Goal: Information Seeking & Learning: Check status

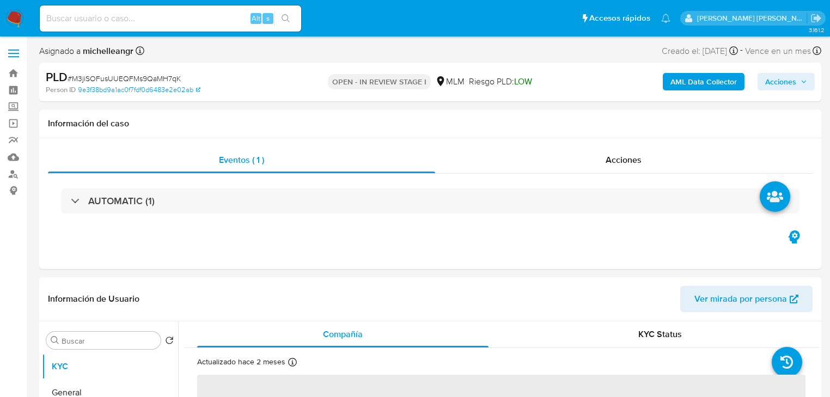
select select "10"
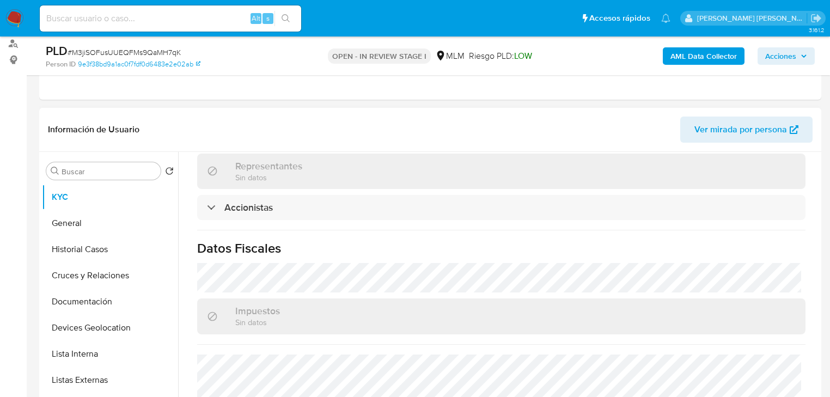
scroll to position [799, 0]
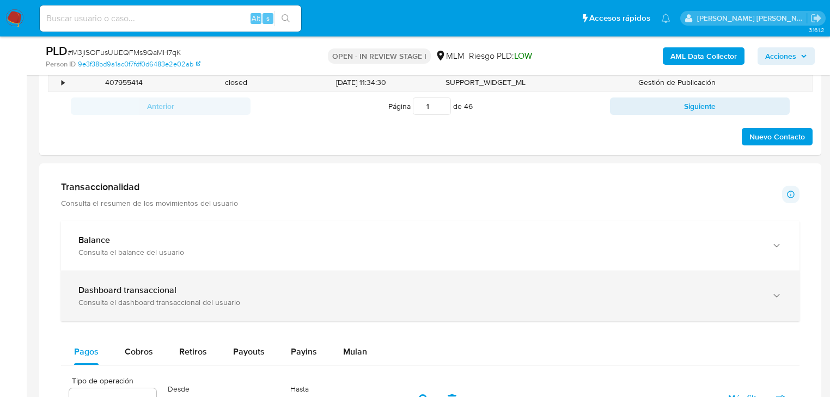
click at [271, 295] on div "Dashboard transaccional" at bounding box center [419, 290] width 682 height 11
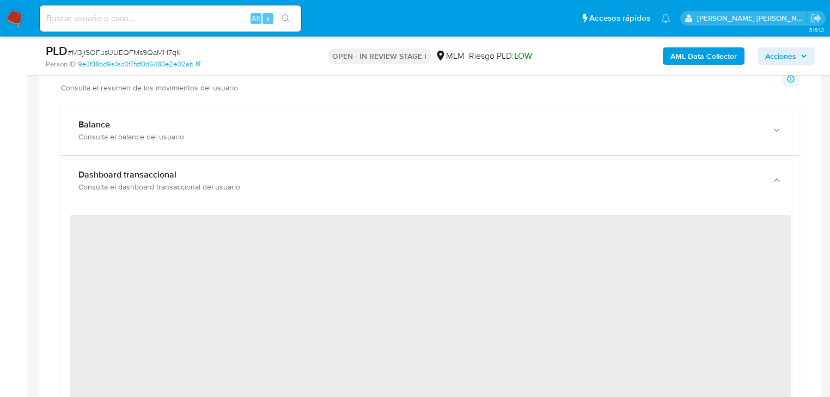
scroll to position [784, 0]
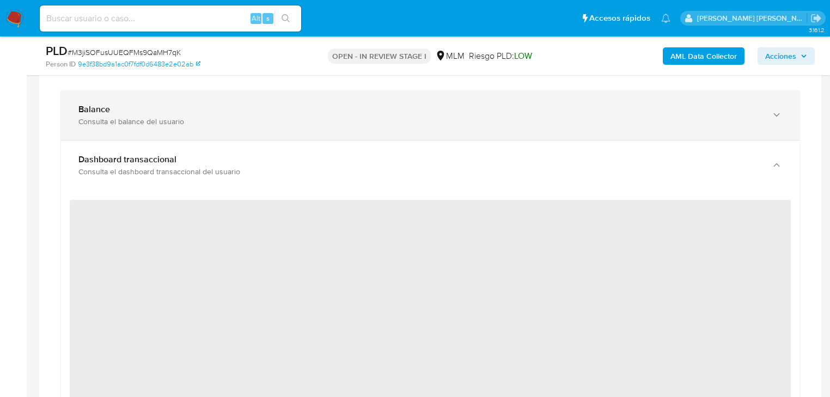
click at [296, 120] on div "Consulta el balance del usuario" at bounding box center [419, 122] width 682 height 10
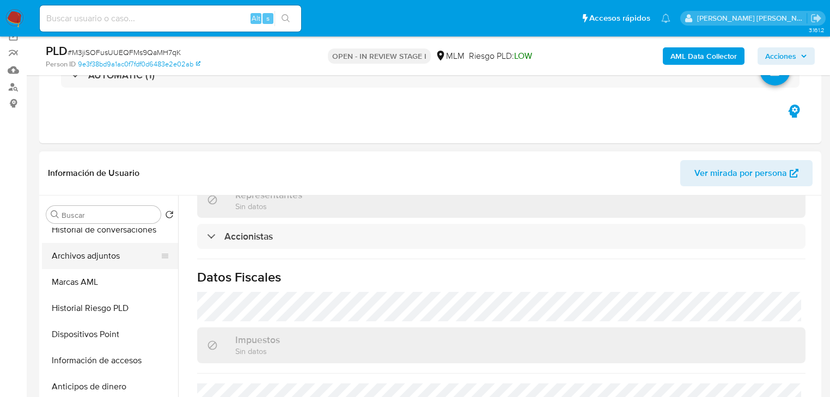
scroll to position [251, 0]
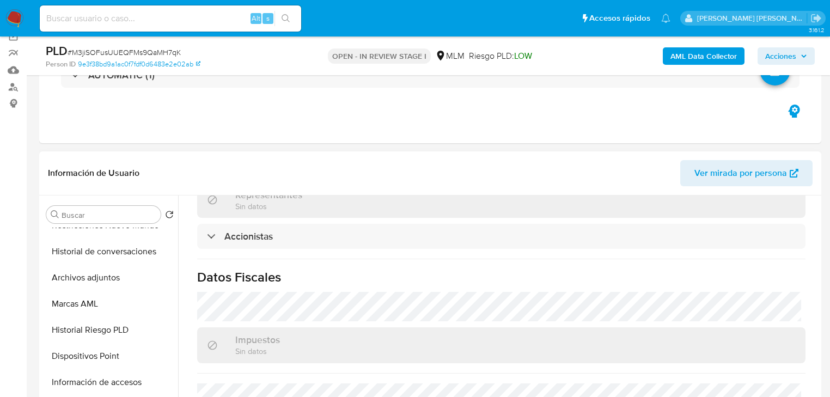
drag, startPoint x: 112, startPoint y: 277, endPoint x: 353, endPoint y: 295, distance: 241.5
click at [114, 277] on button "Archivos adjuntos" at bounding box center [110, 278] width 136 height 26
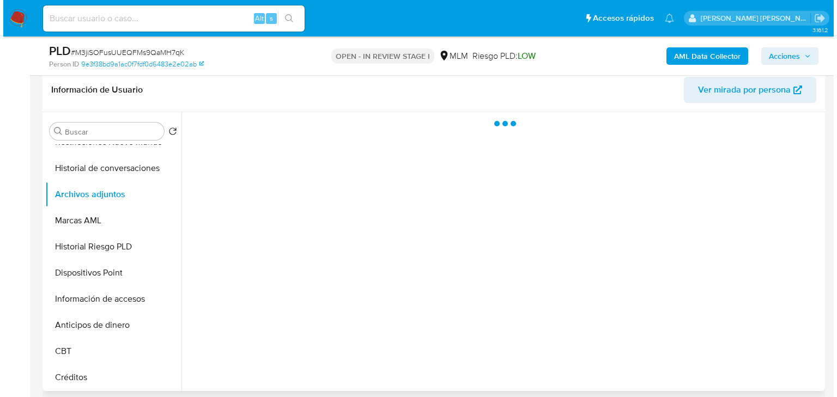
scroll to position [218, 0]
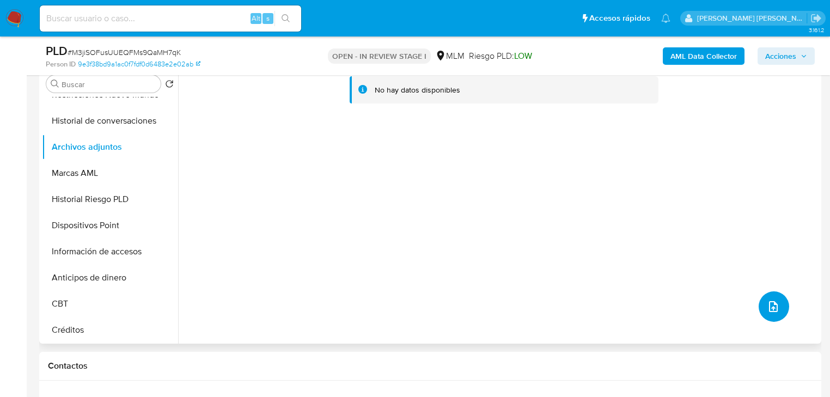
click at [774, 303] on icon "upload-file" at bounding box center [773, 306] width 13 height 13
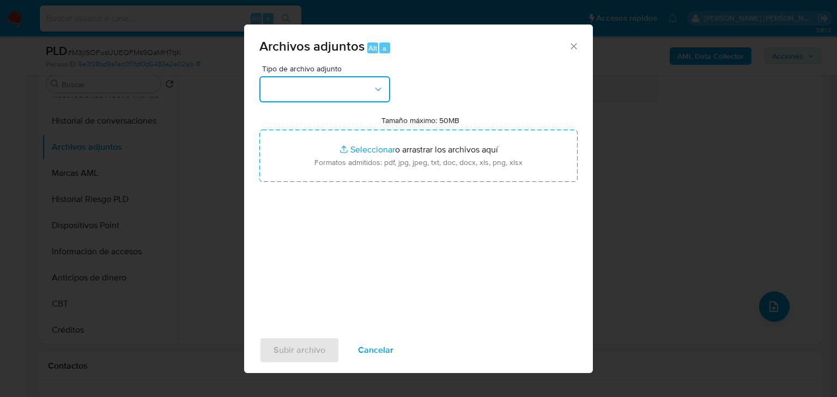
click at [349, 92] on button "button" at bounding box center [324, 89] width 131 height 26
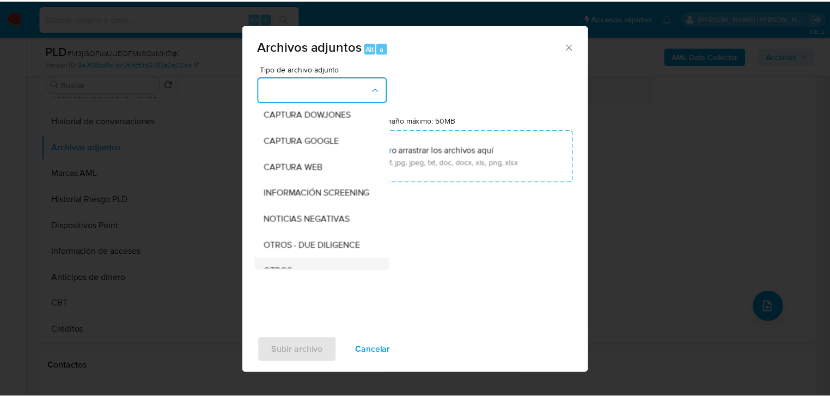
scroll to position [74, 0]
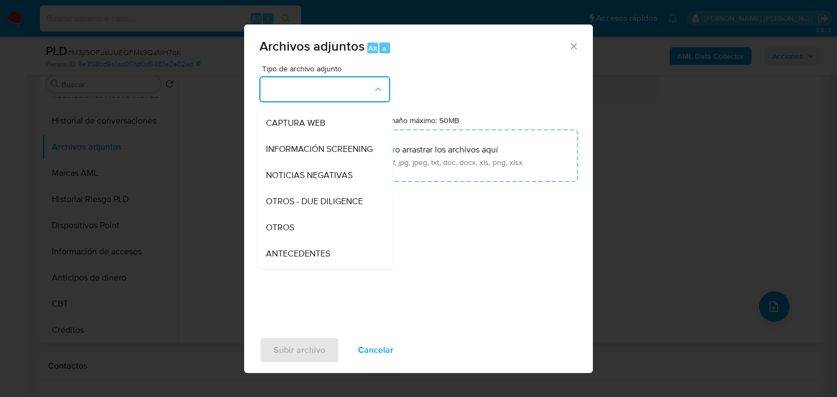
drag, startPoint x: 303, startPoint y: 242, endPoint x: 438, endPoint y: 374, distance: 189.1
click at [303, 241] on div "OTROS" at bounding box center [321, 228] width 111 height 26
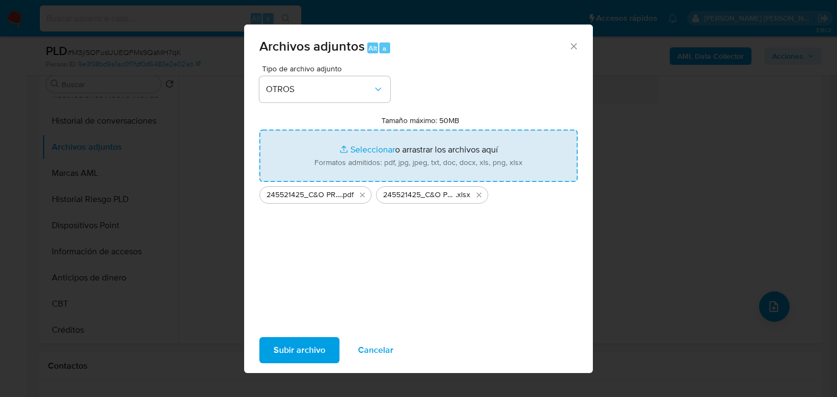
click at [302, 349] on span "Subir archivo" at bounding box center [299, 350] width 52 height 24
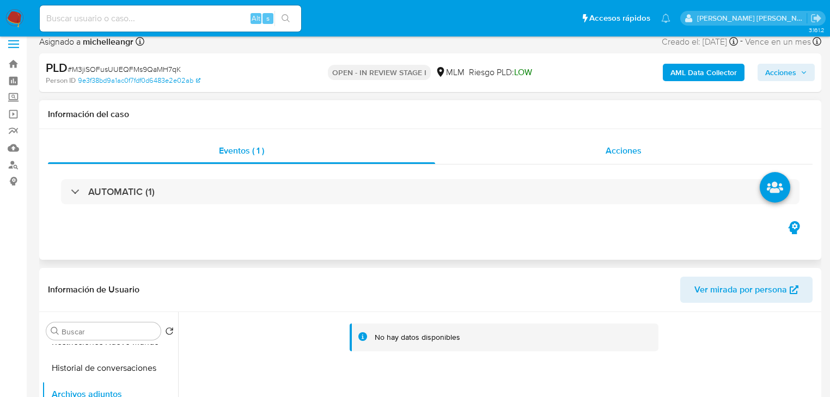
scroll to position [0, 0]
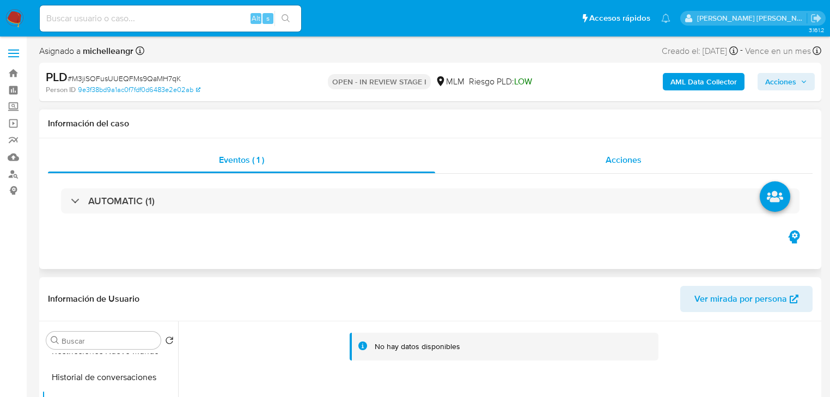
click at [622, 159] on span "Acciones" at bounding box center [624, 160] width 36 height 13
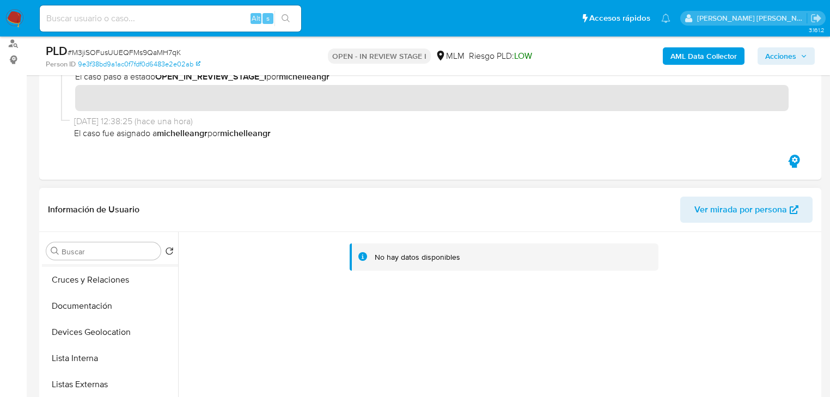
scroll to position [33, 0]
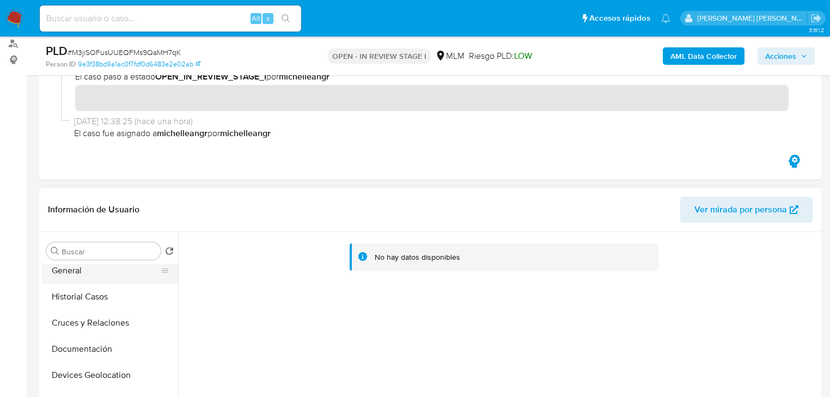
click at [96, 277] on button "General" at bounding box center [105, 271] width 127 height 26
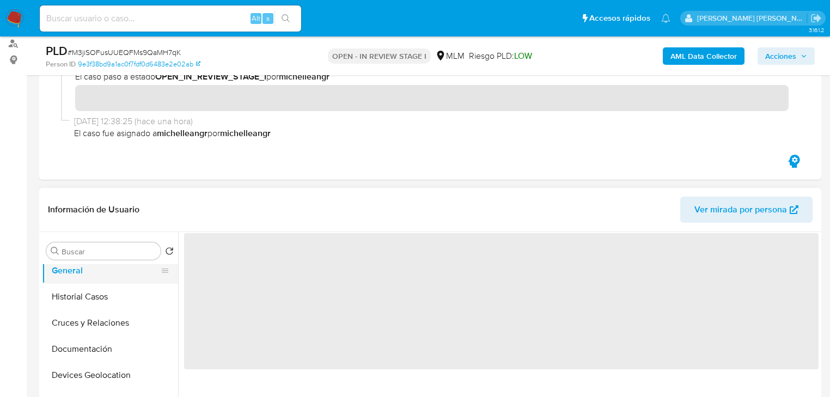
scroll to position [0, 0]
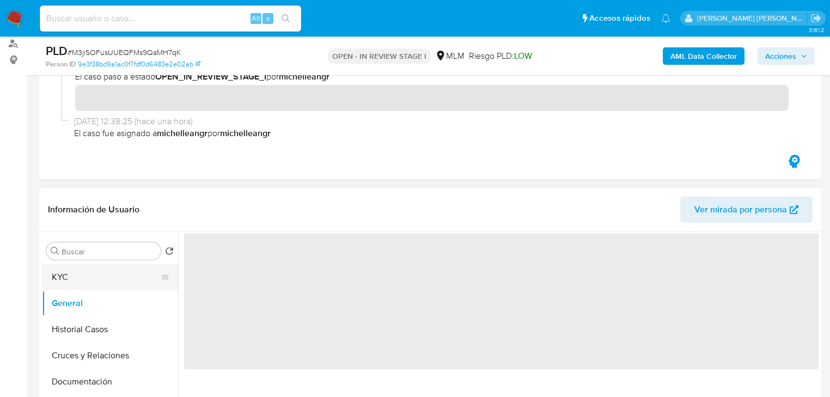
click at [89, 283] on button "KYC" at bounding box center [105, 277] width 127 height 26
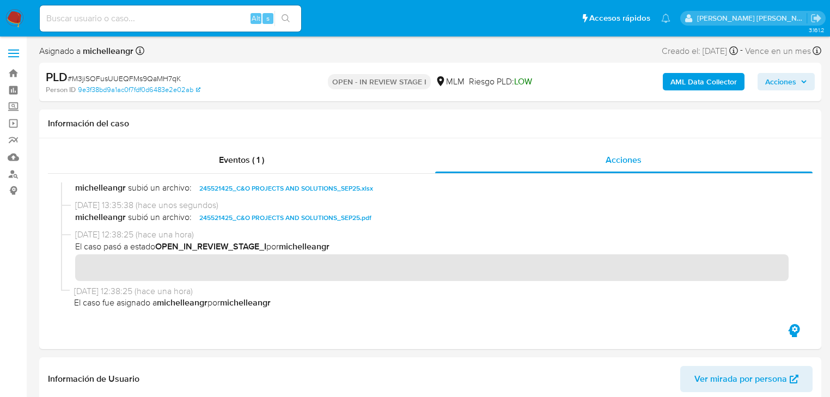
click at [794, 75] on span "Acciones" at bounding box center [780, 81] width 31 height 17
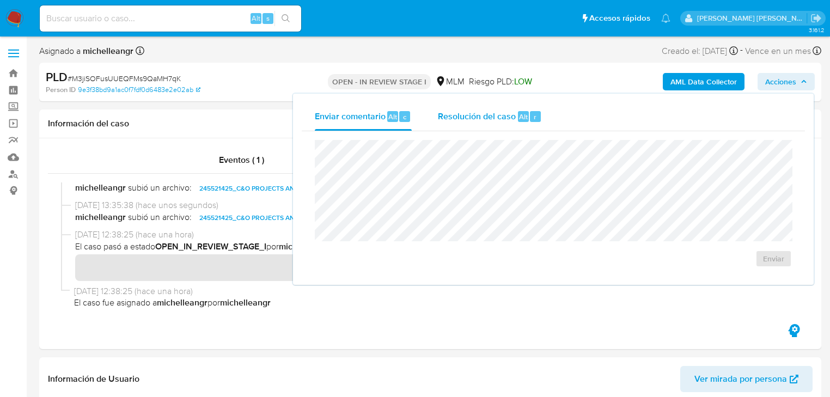
click at [484, 118] on span "Resolución del caso" at bounding box center [477, 116] width 78 height 13
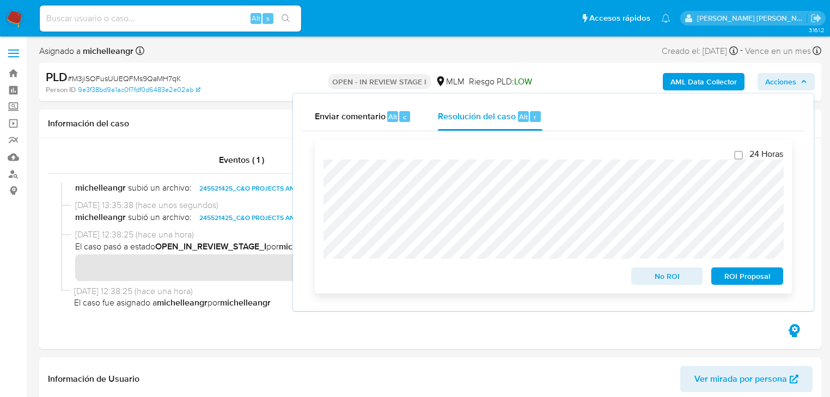
click at [658, 284] on span "No ROI" at bounding box center [667, 276] width 57 height 15
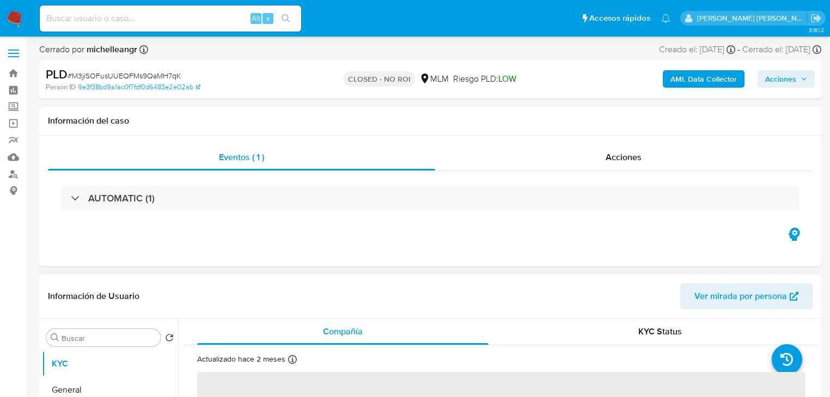
select select "10"
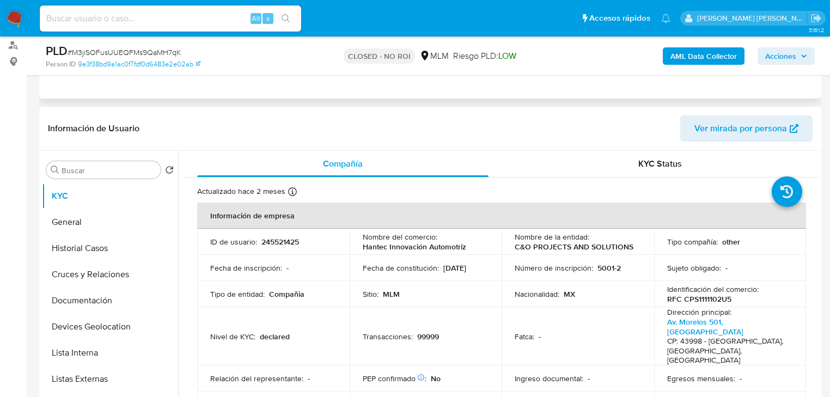
scroll to position [131, 0]
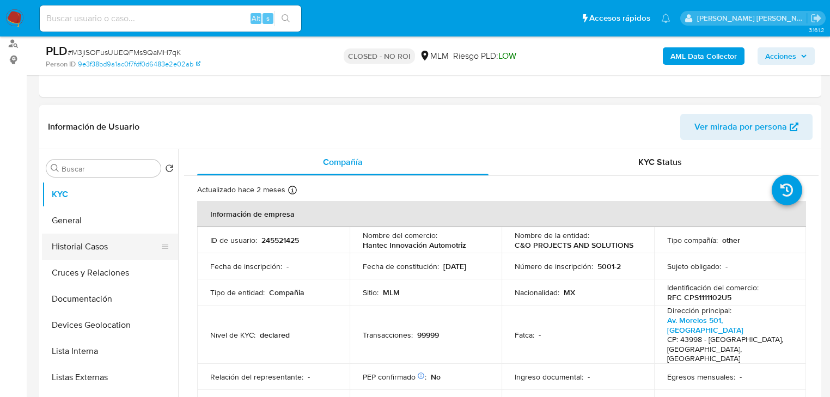
click at [86, 235] on button "Historial Casos" at bounding box center [105, 247] width 127 height 26
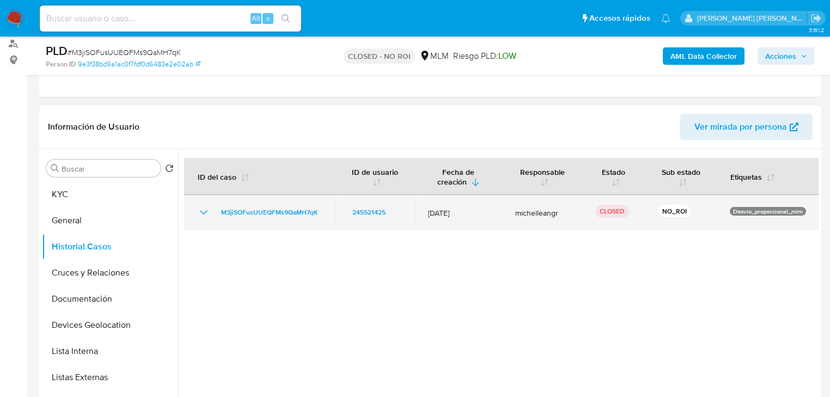
click at [203, 210] on icon "Mostrar/Ocultar" at bounding box center [203, 212] width 13 height 13
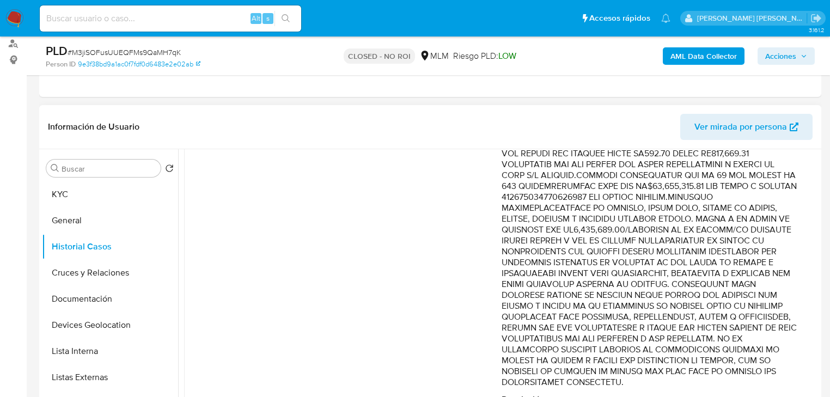
scroll to position [437, 0]
drag, startPoint x: 632, startPoint y: 254, endPoint x: 754, endPoint y: 261, distance: 122.2
click at [754, 261] on p "Comentario :" at bounding box center [650, 104] width 296 height 567
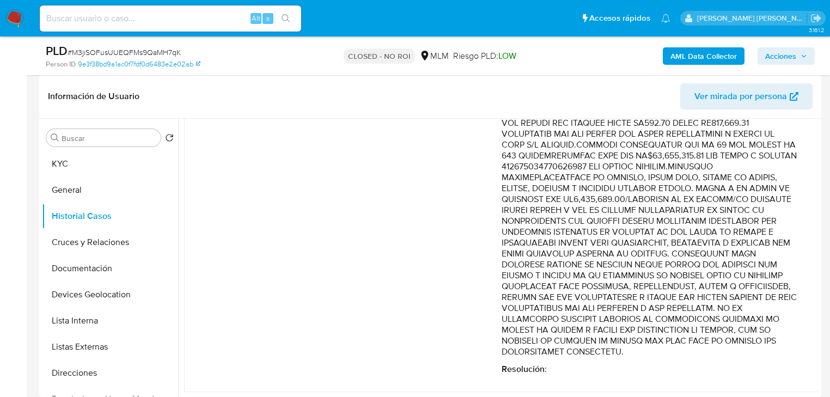
scroll to position [174, 0]
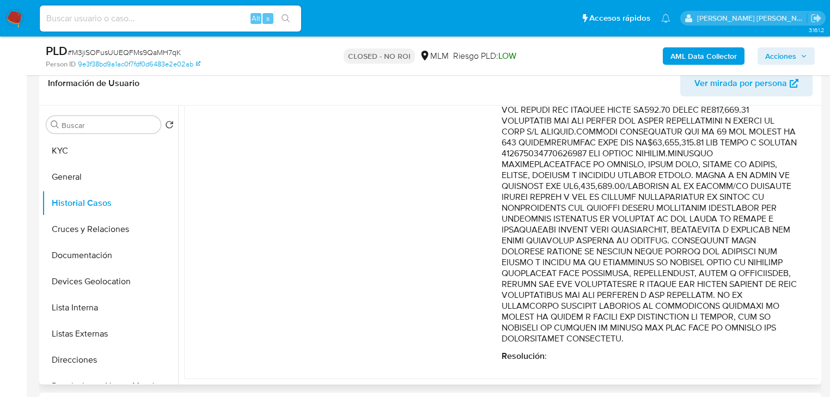
drag, startPoint x: 657, startPoint y: 266, endPoint x: 765, endPoint y: 326, distance: 123.6
click at [763, 331] on p "Comentario :" at bounding box center [650, 61] width 296 height 567
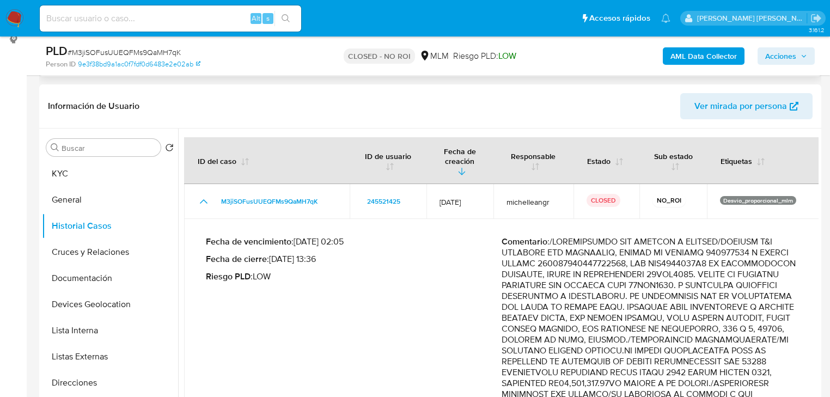
scroll to position [0, 0]
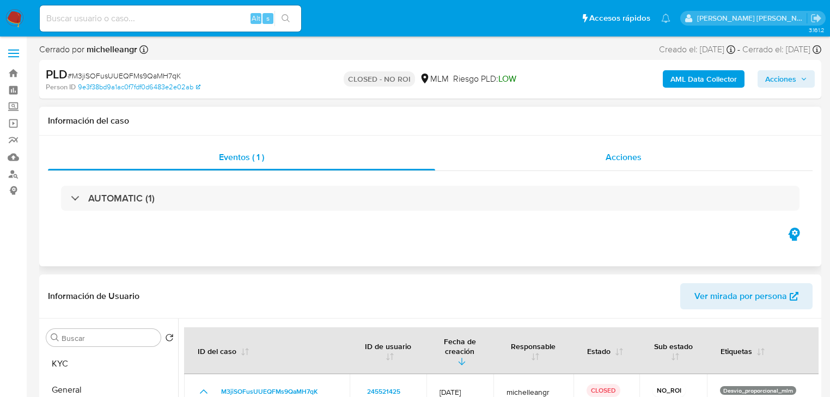
click at [640, 159] on span "Acciones" at bounding box center [624, 157] width 36 height 13
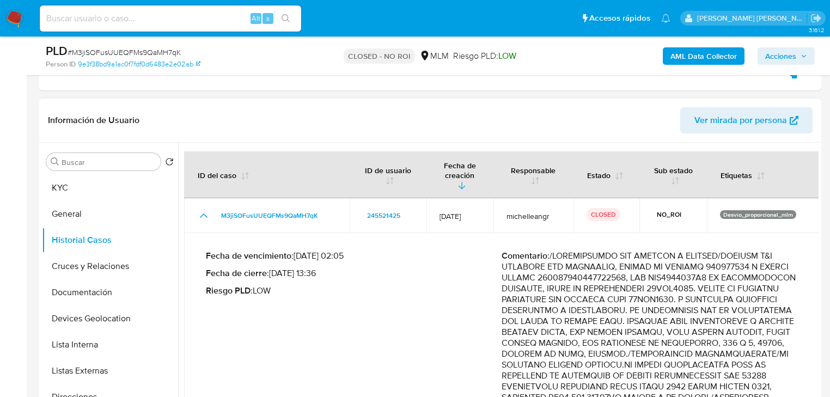
scroll to position [218, 0]
drag, startPoint x: 81, startPoint y: 183, endPoint x: 162, endPoint y: 185, distance: 81.2
click at [81, 183] on button "KYC" at bounding box center [105, 187] width 127 height 26
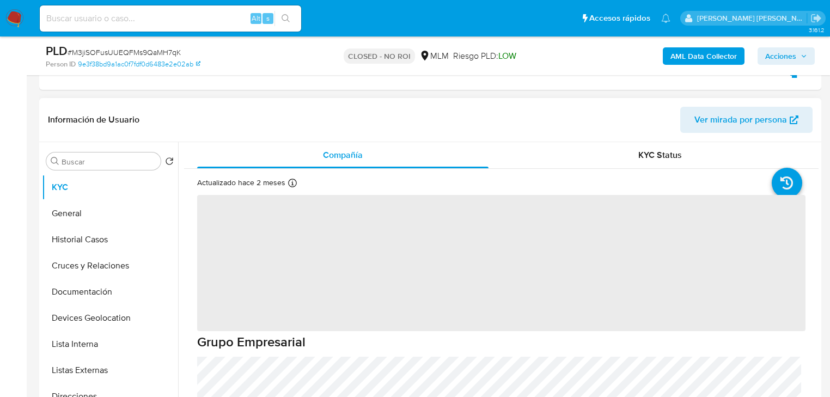
click at [278, 267] on span "‌" at bounding box center [501, 263] width 608 height 136
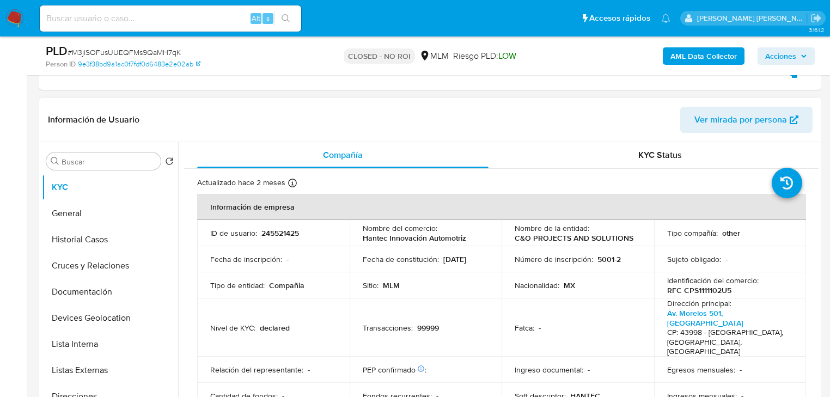
click at [274, 257] on p "Fecha de inscripción :" at bounding box center [246, 259] width 72 height 10
click at [272, 242] on td "ID de usuario : 245521425" at bounding box center [273, 233] width 153 height 26
click at [277, 232] on p "245521425" at bounding box center [280, 233] width 38 height 10
copy p "245521425"
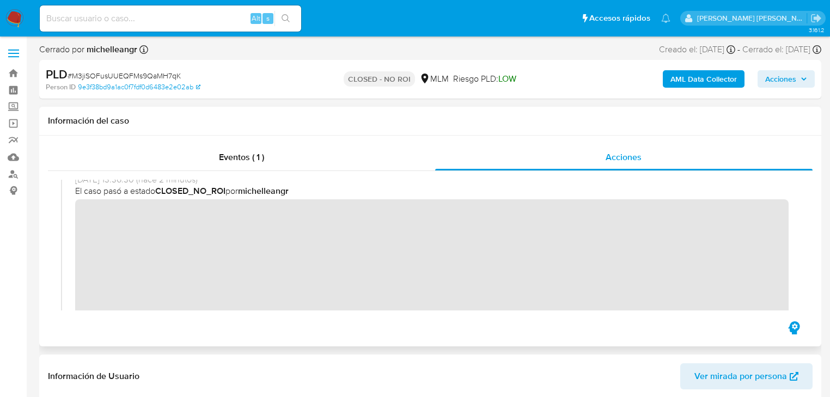
scroll to position [0, 0]
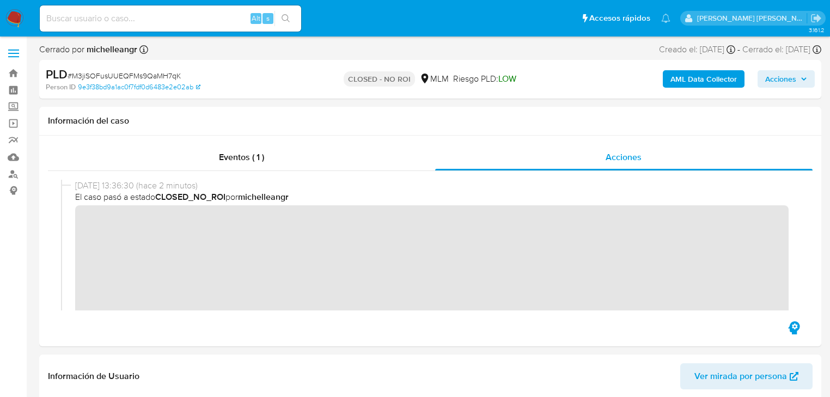
drag, startPoint x: 148, startPoint y: 27, endPoint x: 154, endPoint y: 19, distance: 9.7
click at [148, 26] on div "Alt s" at bounding box center [170, 18] width 261 height 26
click at [155, 19] on input at bounding box center [170, 18] width 261 height 14
paste input "eBQfgc5zHGLMUMtF1CyndAr1"
type input "eBQfgc5zHGLMUMtF1CyndAr1"
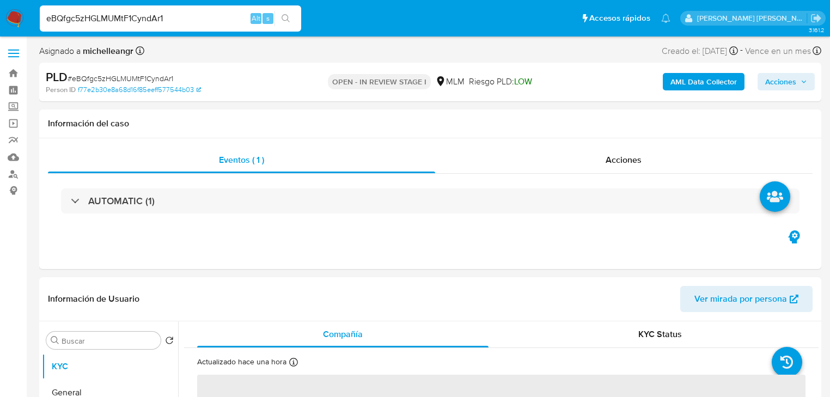
select select "10"
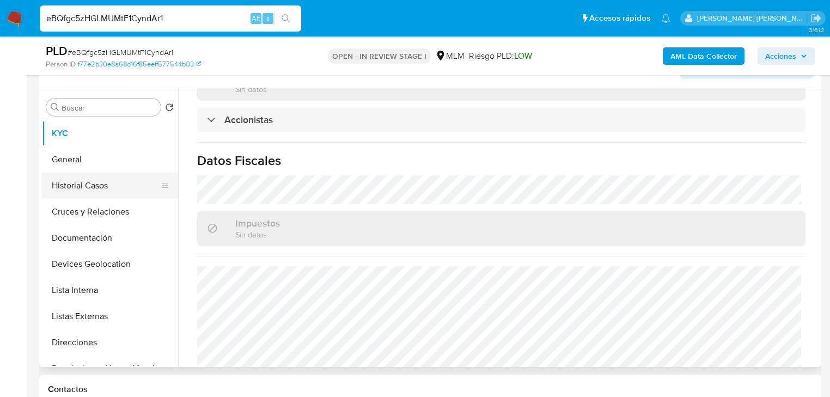
scroll to position [131, 0]
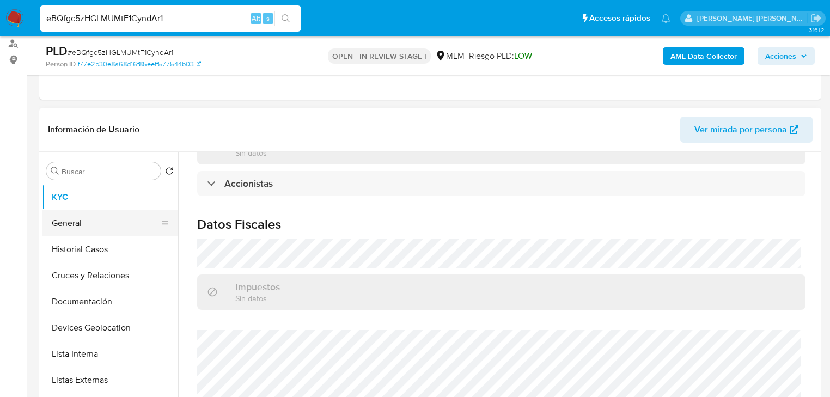
drag, startPoint x: 133, startPoint y: 260, endPoint x: 85, endPoint y: 234, distance: 54.3
click at [130, 257] on button "Historial Casos" at bounding box center [110, 249] width 136 height 26
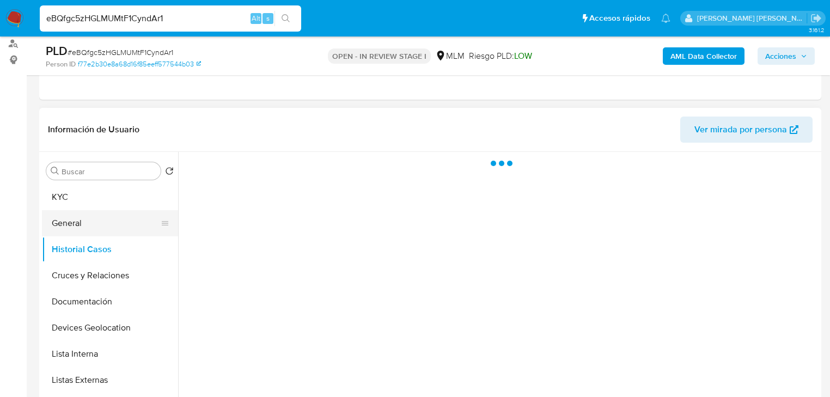
scroll to position [0, 0]
click at [68, 206] on button "KYC" at bounding box center [105, 197] width 127 height 26
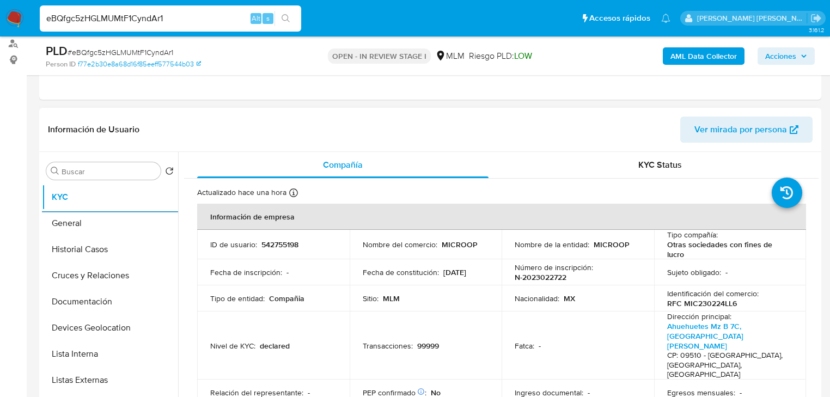
click at [283, 251] on td "ID de usuario : 542755198" at bounding box center [273, 244] width 153 height 29
click at [284, 248] on p "542755198" at bounding box center [279, 245] width 37 height 10
click at [284, 247] on p "542755198" at bounding box center [279, 245] width 37 height 10
copy p "542755198"
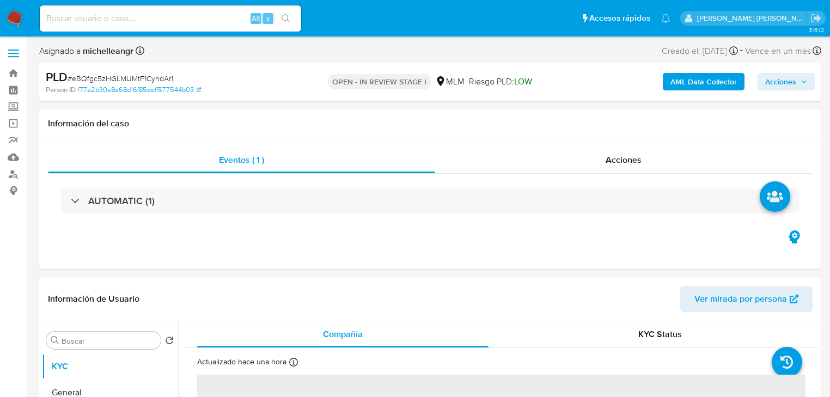
select select "10"
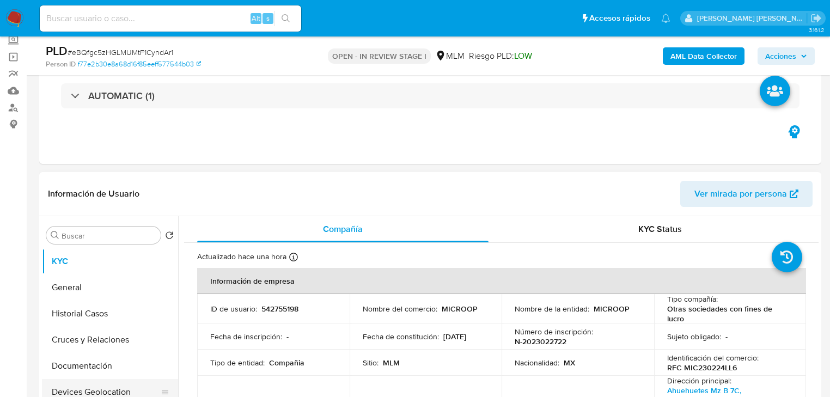
scroll to position [131, 0]
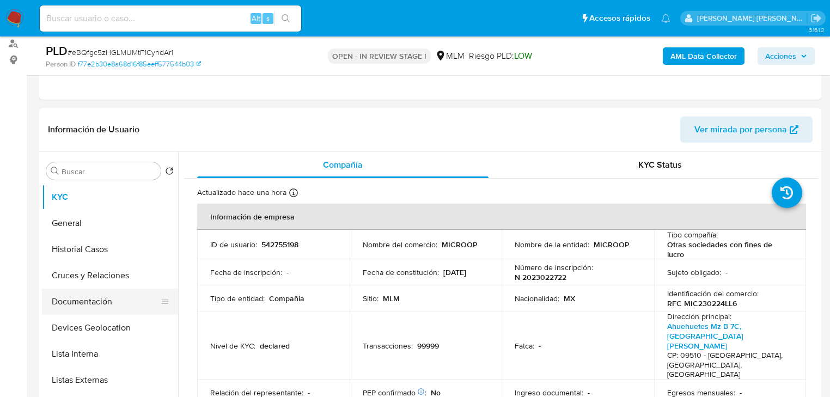
click at [92, 321] on button "Devices Geolocation" at bounding box center [110, 328] width 136 height 26
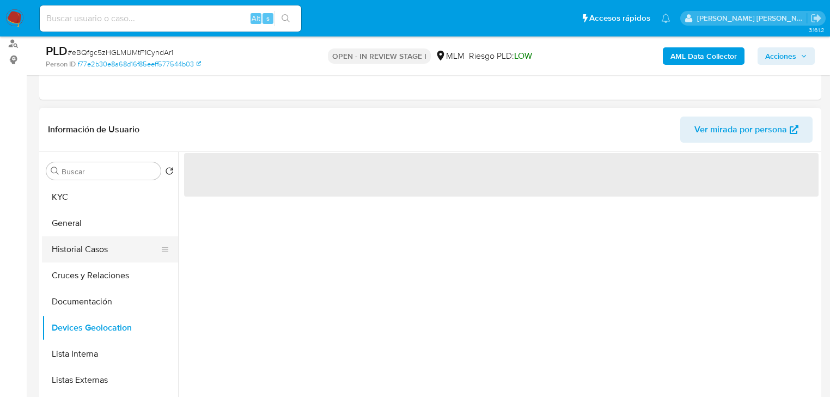
drag, startPoint x: 97, startPoint y: 266, endPoint x: 94, endPoint y: 257, distance: 9.3
click at [95, 260] on ul "KYC General Historial Casos Cruces y Relaciones Documentación Devices Geolocati…" at bounding box center [110, 307] width 136 height 246
click at [92, 247] on button "Historial Casos" at bounding box center [105, 249] width 127 height 26
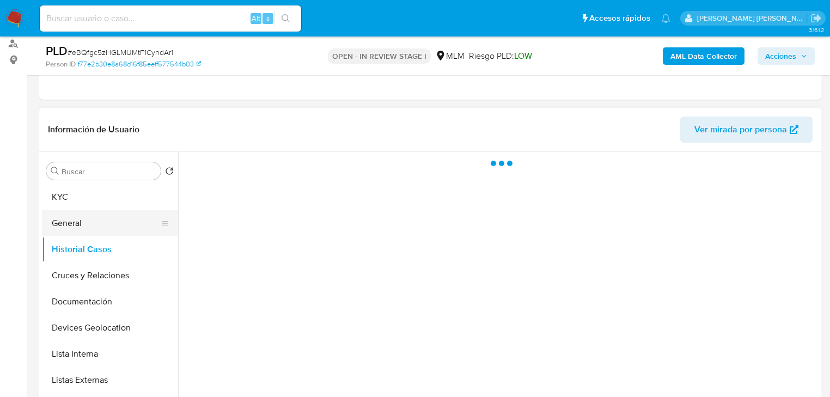
click at [83, 220] on button "General" at bounding box center [105, 223] width 127 height 26
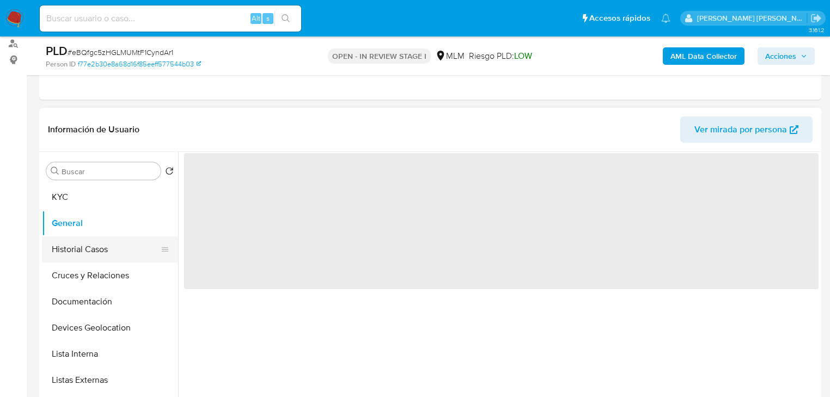
drag, startPoint x: 98, startPoint y: 251, endPoint x: 113, endPoint y: 247, distance: 15.2
click at [98, 250] on button "Historial Casos" at bounding box center [105, 249] width 127 height 26
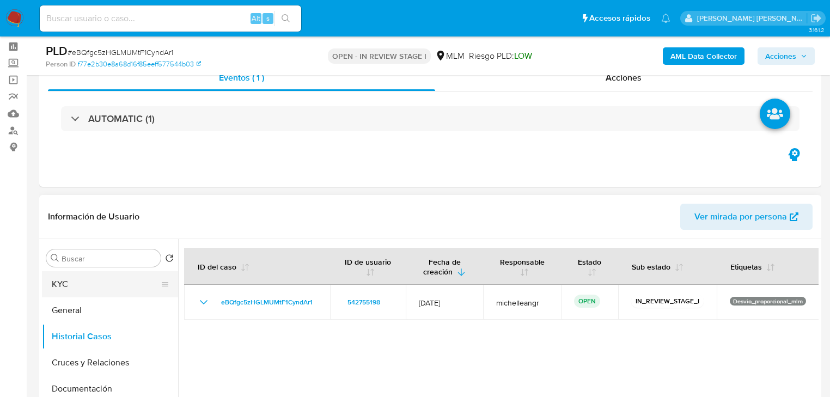
click at [85, 289] on button "KYC" at bounding box center [105, 284] width 127 height 26
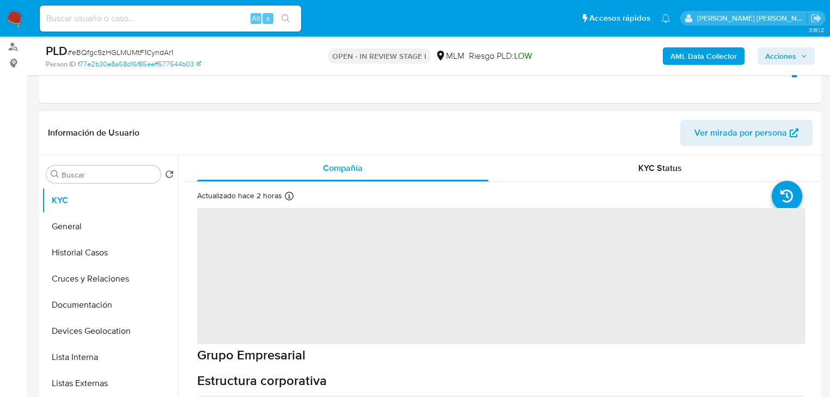
scroll to position [174, 0]
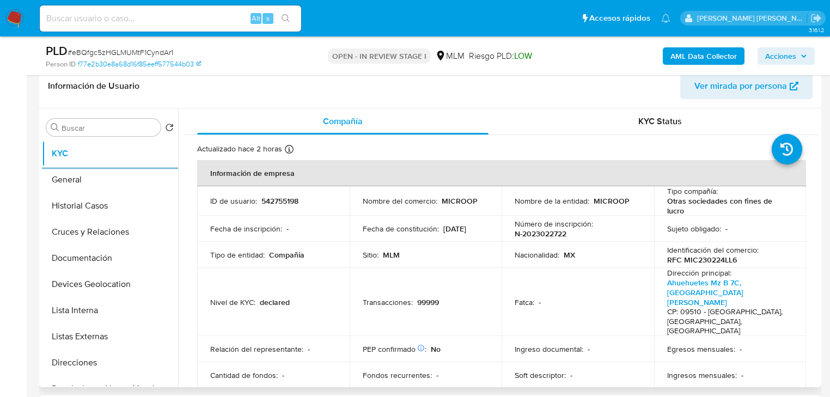
click at [155, 20] on input at bounding box center [170, 18] width 261 height 14
paste input "iJelwCYvbLIhVeOp1jfMhUxK"
type input "iJelwCYvbLIhVeOp1jfMhUxK"
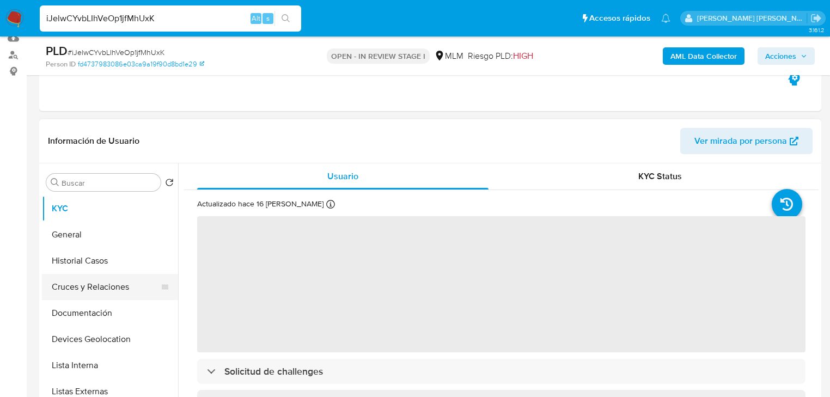
select select "10"
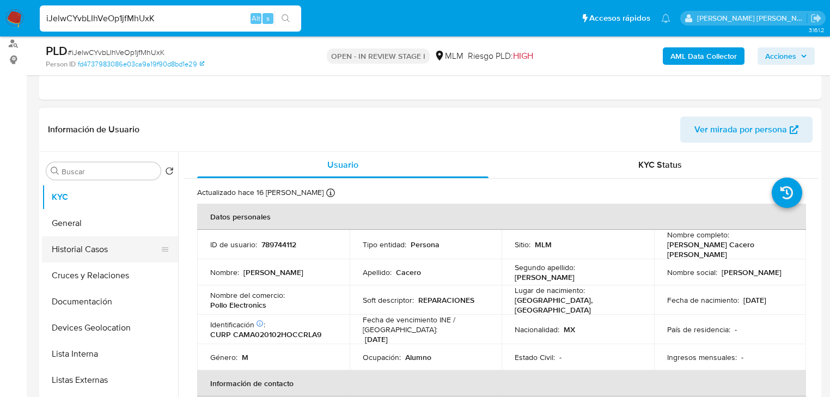
click at [107, 253] on button "Historial Casos" at bounding box center [105, 249] width 127 height 26
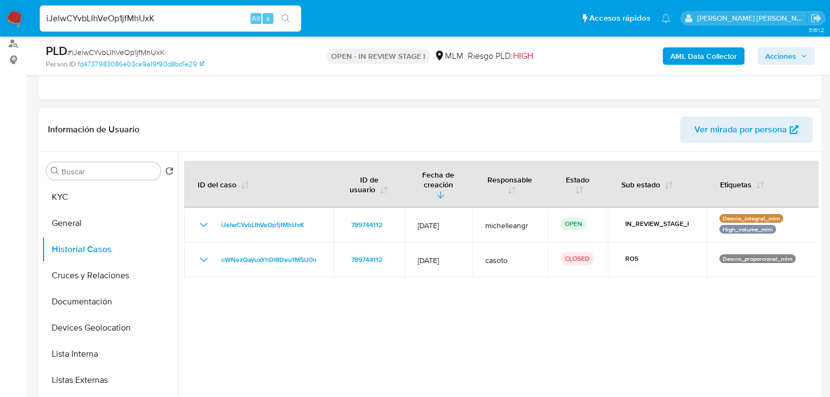
scroll to position [174, 0]
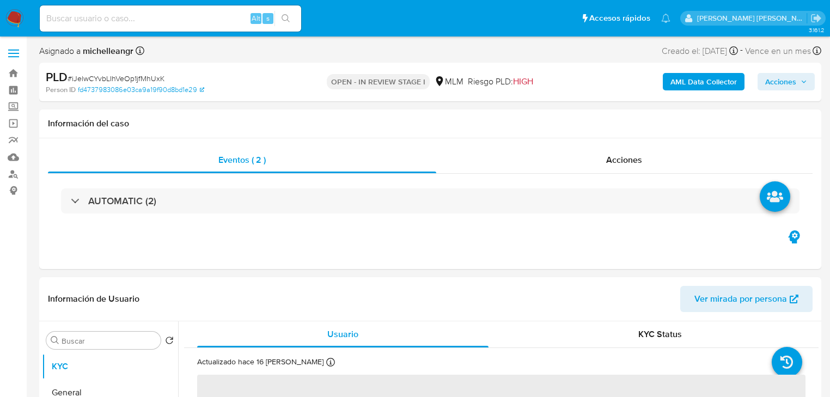
select select "10"
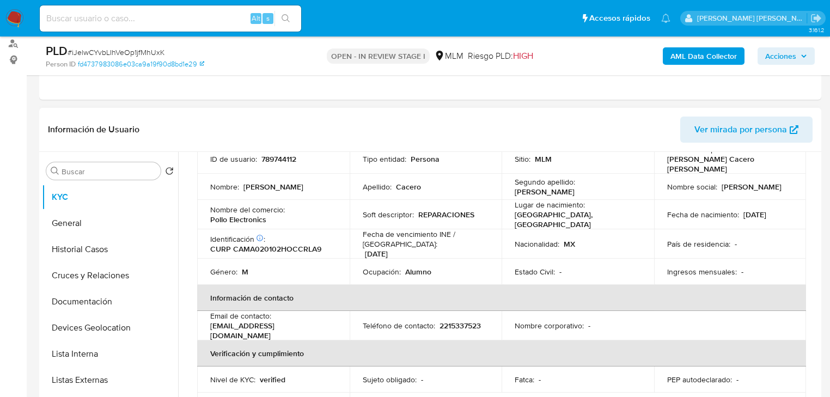
scroll to position [44, 0]
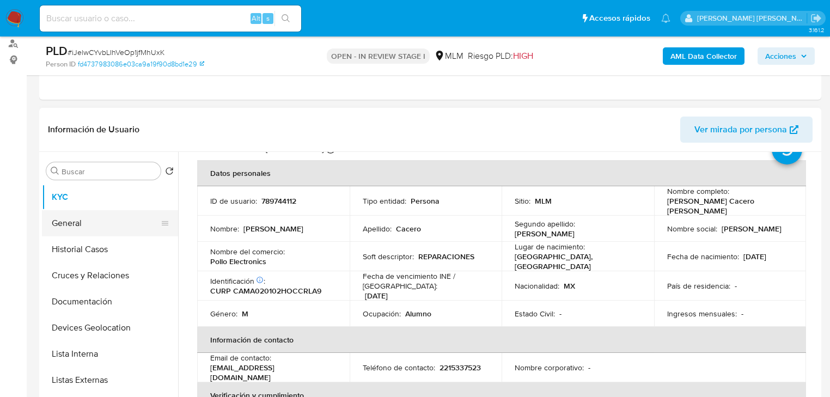
click at [89, 224] on button "General" at bounding box center [105, 223] width 127 height 26
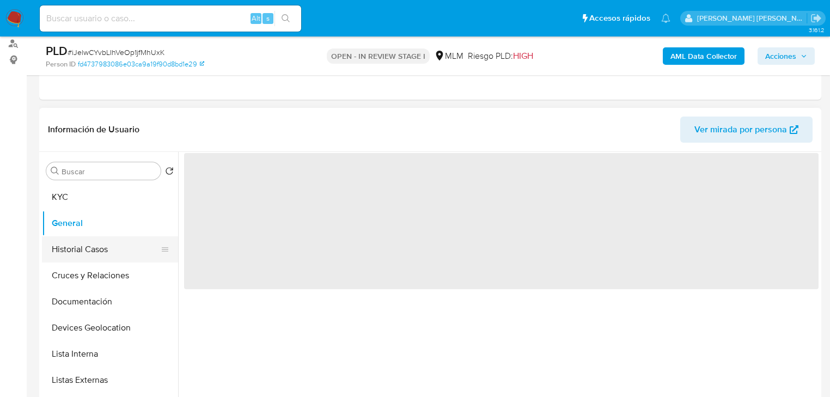
click at [89, 242] on button "Historial Casos" at bounding box center [105, 249] width 127 height 26
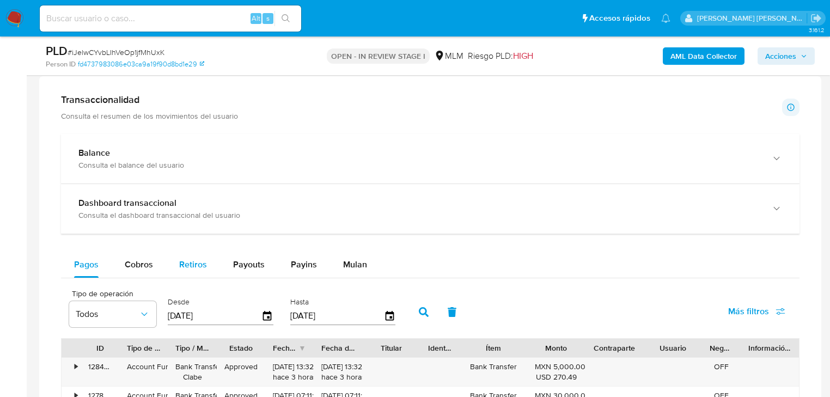
drag, startPoint x: 146, startPoint y: 264, endPoint x: 172, endPoint y: 258, distance: 26.2
click at [147, 263] on span "Cobros" at bounding box center [139, 264] width 28 height 13
select select "10"
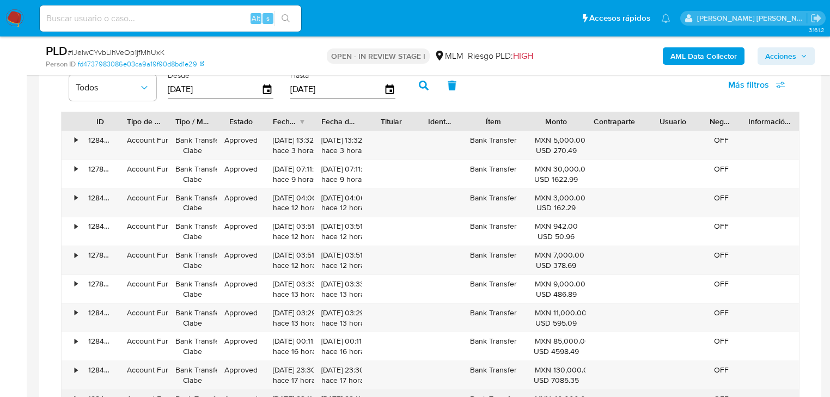
scroll to position [1089, 0]
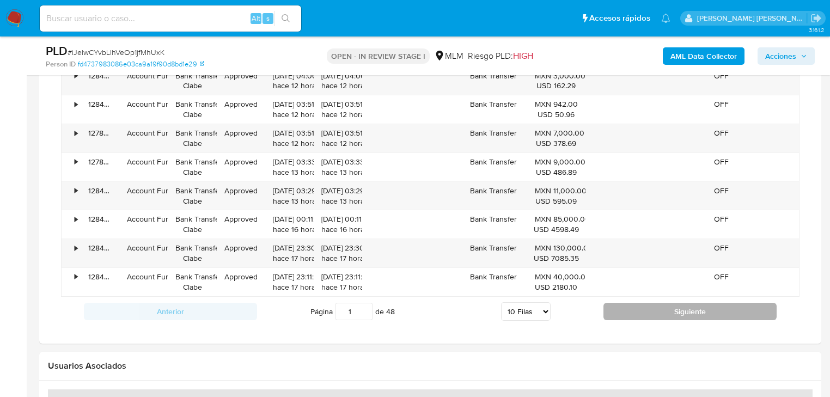
click at [620, 313] on button "Siguiente" at bounding box center [690, 311] width 173 height 17
type input "2"
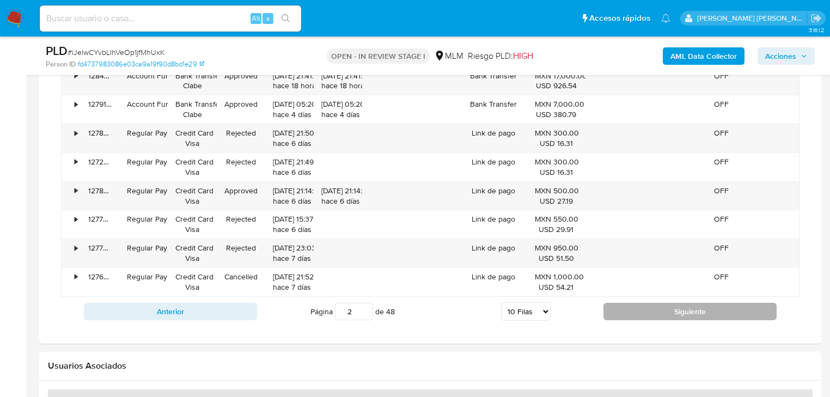
click at [622, 312] on button "Siguiente" at bounding box center [690, 311] width 173 height 17
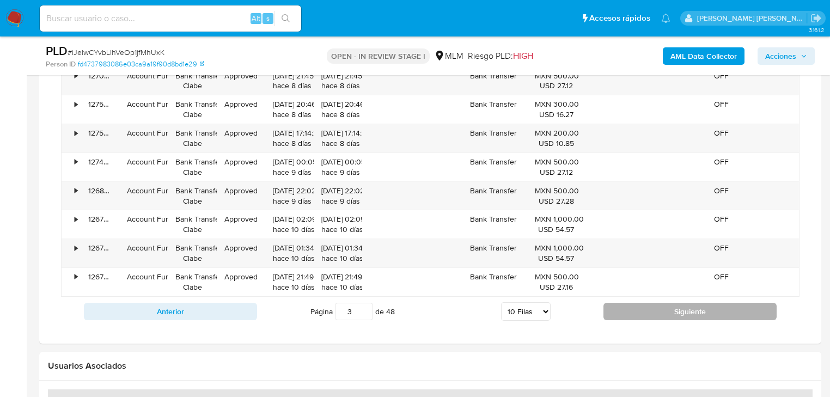
click at [622, 312] on button "Siguiente" at bounding box center [690, 311] width 173 height 17
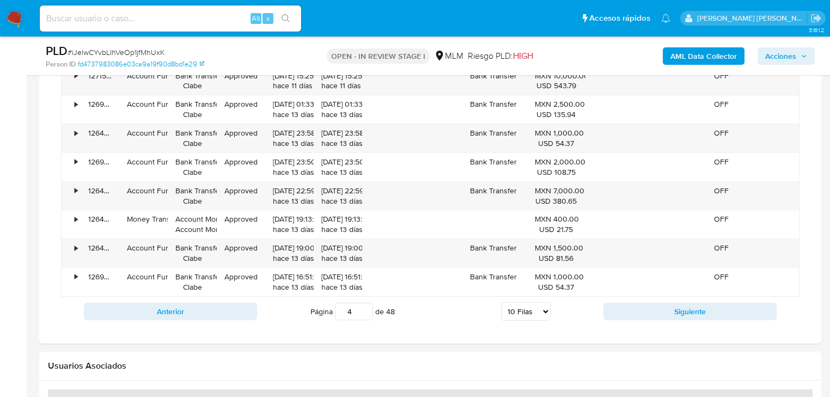
click at [623, 313] on button "Siguiente" at bounding box center [690, 311] width 173 height 17
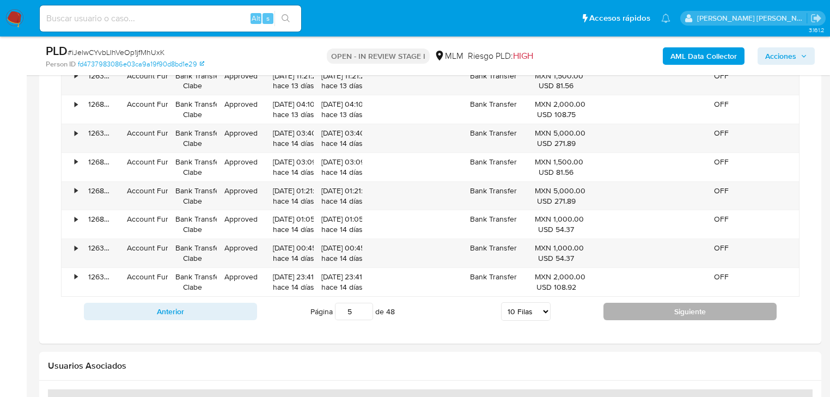
click at [626, 311] on button "Siguiente" at bounding box center [690, 311] width 173 height 17
click at [627, 309] on button "Siguiente" at bounding box center [690, 311] width 173 height 17
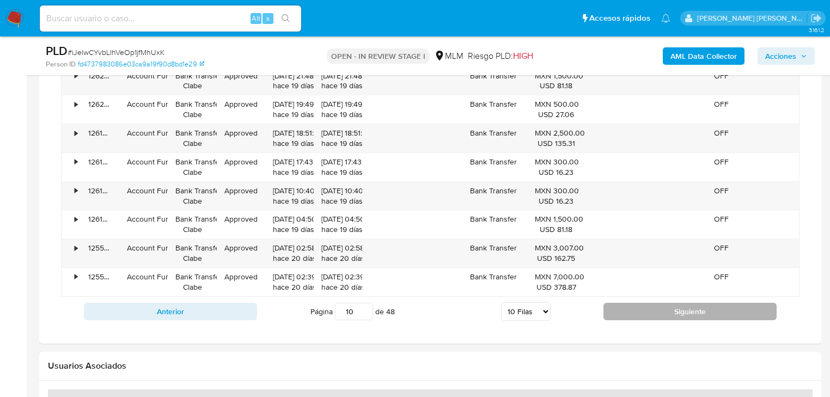
click at [628, 309] on button "Siguiente" at bounding box center [690, 311] width 173 height 17
click at [631, 308] on button "Siguiente" at bounding box center [690, 311] width 173 height 17
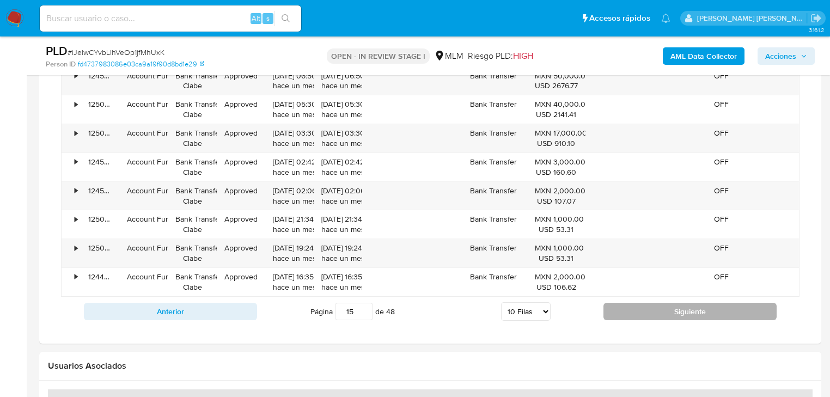
click at [631, 308] on button "Siguiente" at bounding box center [690, 311] width 173 height 17
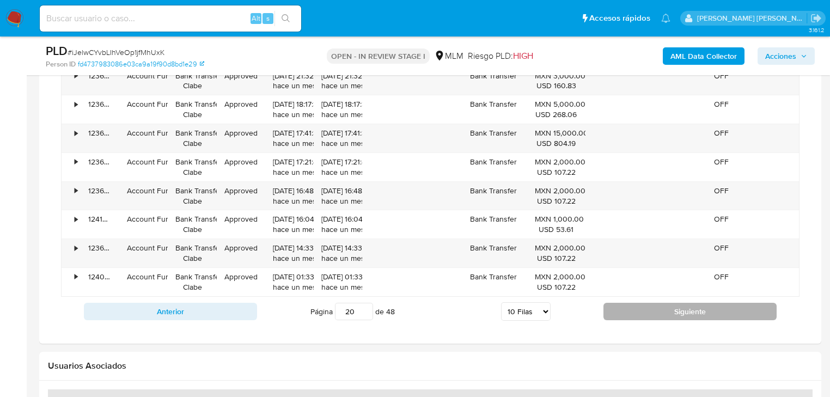
click at [631, 308] on button "Siguiente" at bounding box center [690, 311] width 173 height 17
click at [629, 308] on button "Siguiente" at bounding box center [690, 311] width 173 height 17
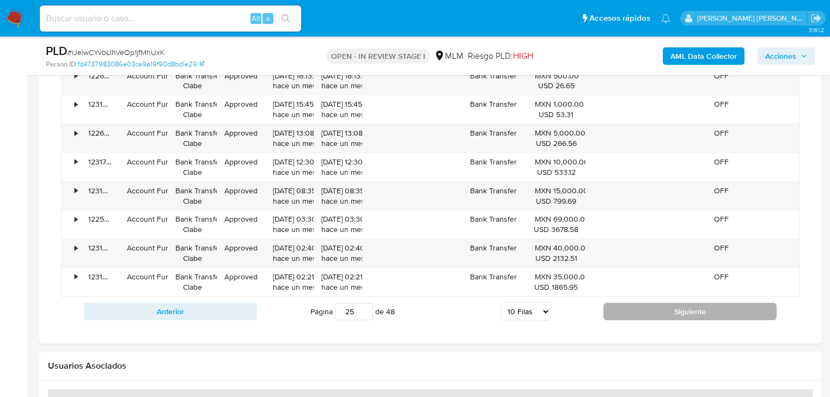
click at [647, 316] on button "Siguiente" at bounding box center [690, 311] width 173 height 17
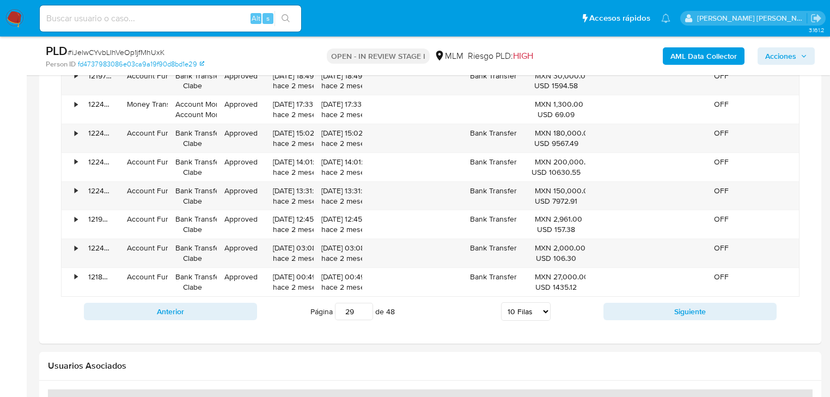
click at [647, 315] on button "Siguiente" at bounding box center [690, 311] width 173 height 17
type input "32"
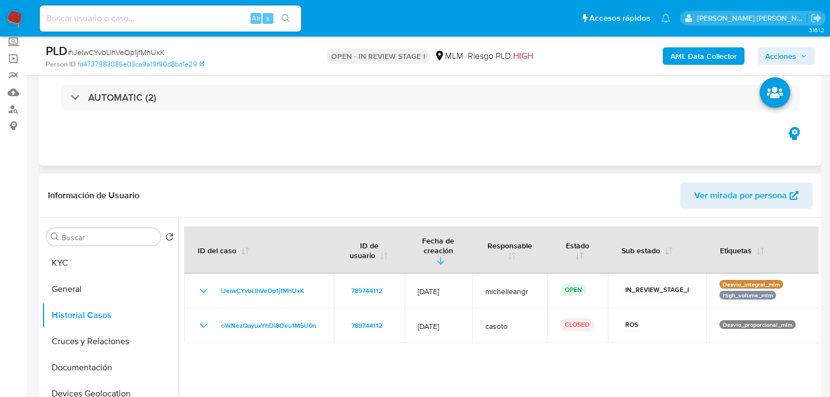
scroll to position [0, 0]
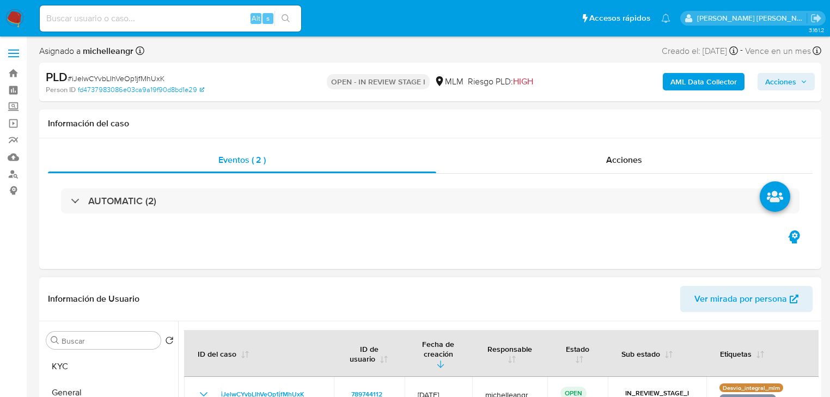
drag, startPoint x: 81, startPoint y: 364, endPoint x: 257, endPoint y: 295, distance: 189.1
click at [88, 357] on button "KYC" at bounding box center [110, 367] width 136 height 26
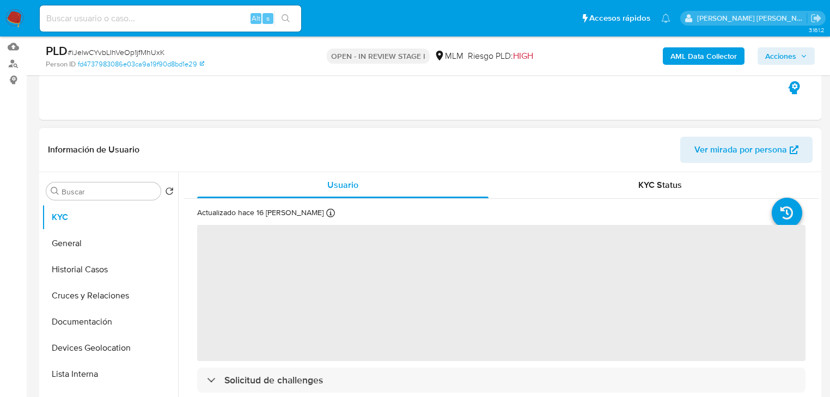
scroll to position [44, 0]
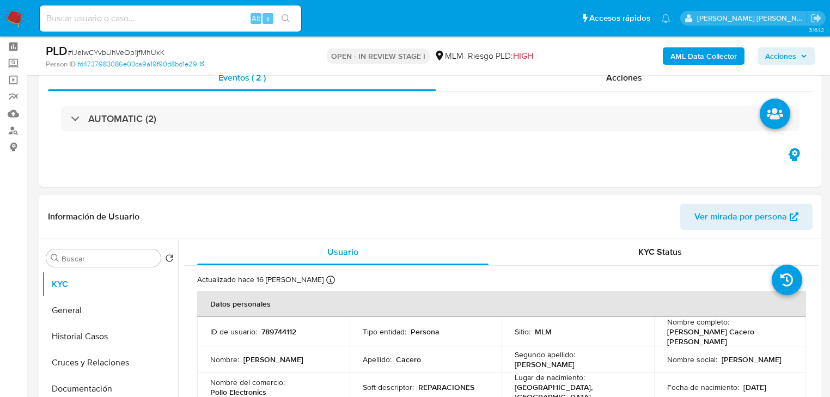
click at [261, 330] on p "789744112" at bounding box center [278, 332] width 35 height 10
copy p "789744112"
